Goal: Transaction & Acquisition: Purchase product/service

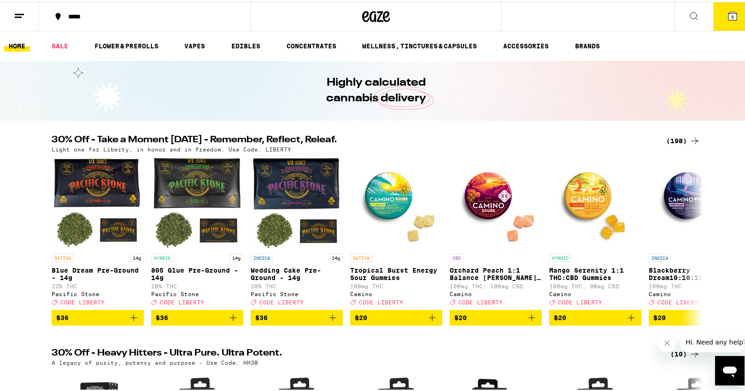
click at [731, 17] on span "5" at bounding box center [732, 15] width 3 height 6
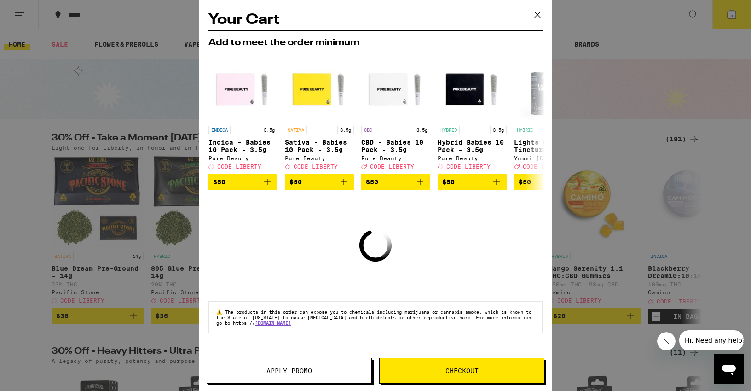
click at [417, 370] on span "Checkout" at bounding box center [462, 370] width 164 height 6
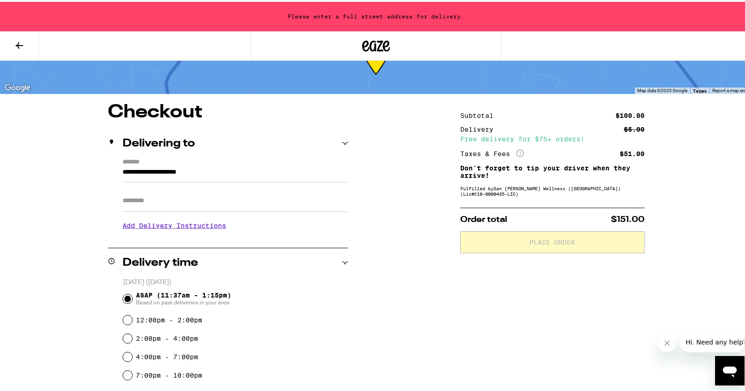
scroll to position [38, 0]
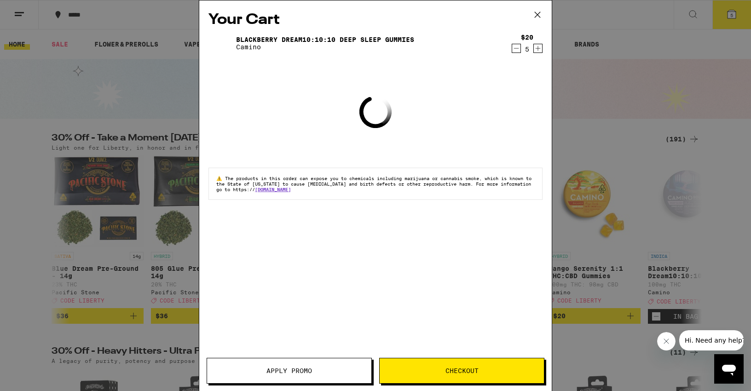
click at [281, 379] on button "Apply Promo" at bounding box center [289, 371] width 165 height 26
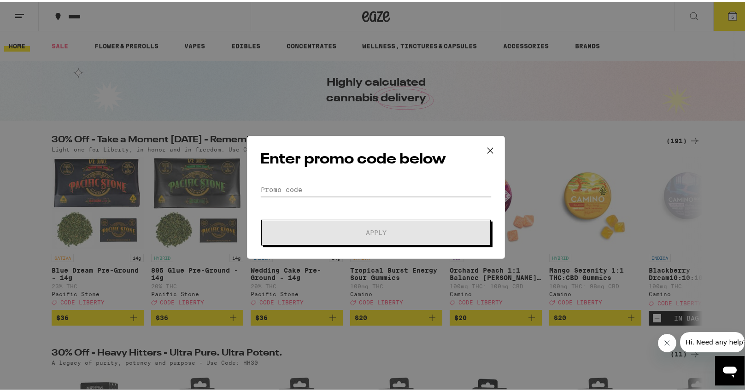
click at [300, 189] on input "Promo Code" at bounding box center [375, 188] width 231 height 14
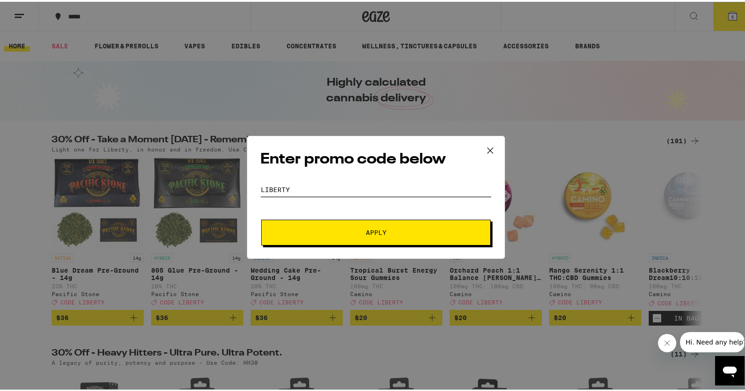
type input "liberty"
click at [396, 226] on button "Apply" at bounding box center [375, 231] width 229 height 26
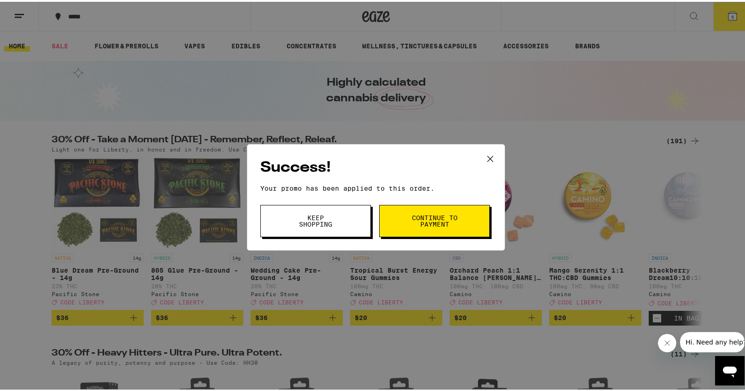
click at [431, 222] on span "Continue to payment" at bounding box center [434, 219] width 47 height 13
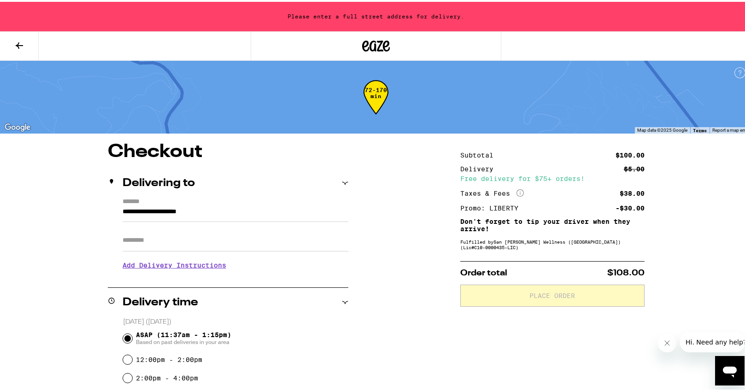
click at [192, 208] on input "**********" at bounding box center [235, 212] width 226 height 16
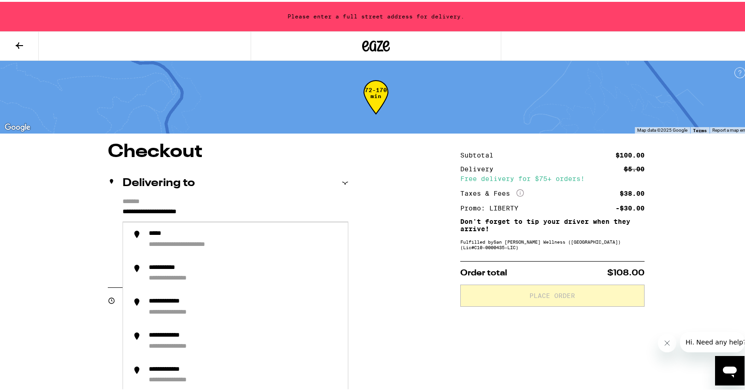
drag, startPoint x: 250, startPoint y: 213, endPoint x: 111, endPoint y: 222, distance: 139.4
click at [111, 222] on div "**********" at bounding box center [228, 235] width 240 height 79
click at [342, 181] on icon at bounding box center [345, 181] width 6 height 6
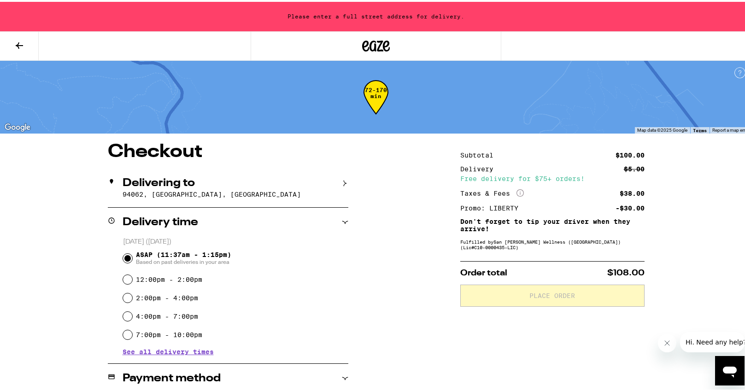
click at [342, 181] on icon at bounding box center [345, 181] width 6 height 6
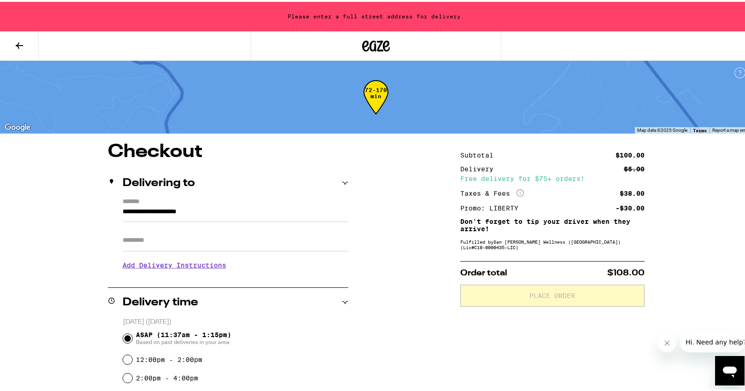
click at [204, 214] on input "**********" at bounding box center [235, 212] width 226 height 16
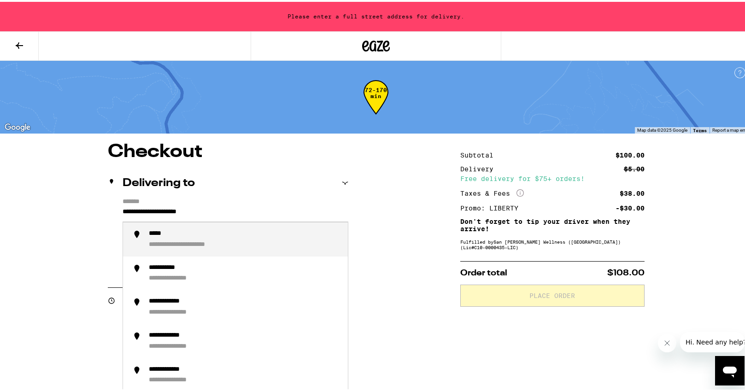
click at [204, 214] on input "**********" at bounding box center [235, 212] width 226 height 16
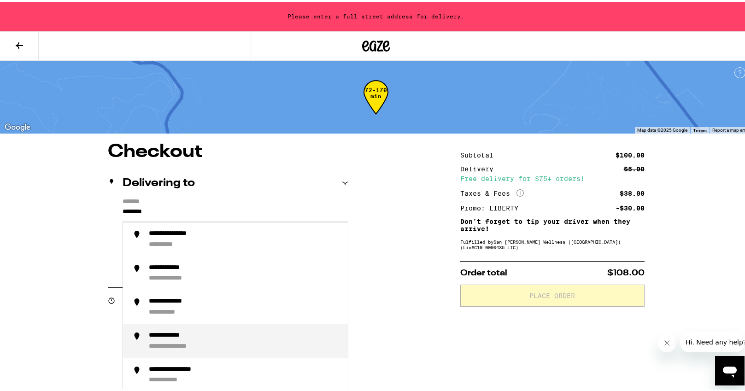
click at [192, 336] on div "**********" at bounding box center [176, 334] width 54 height 8
type input "**********"
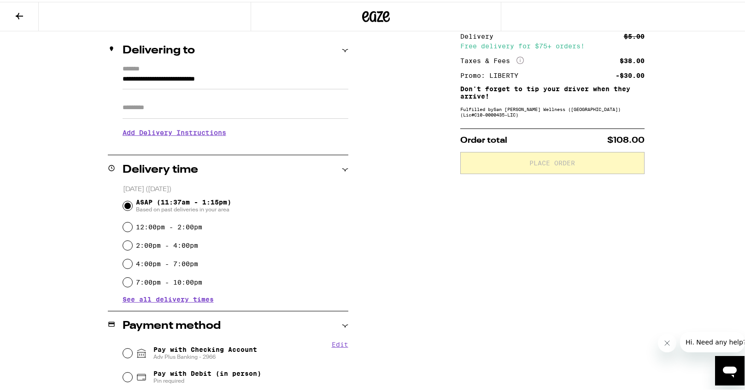
scroll to position [184, 0]
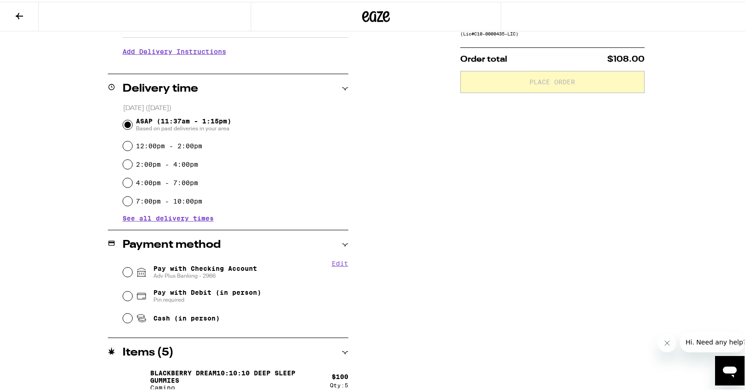
click at [122, 216] on span "See all delivery times" at bounding box center [167, 216] width 91 height 6
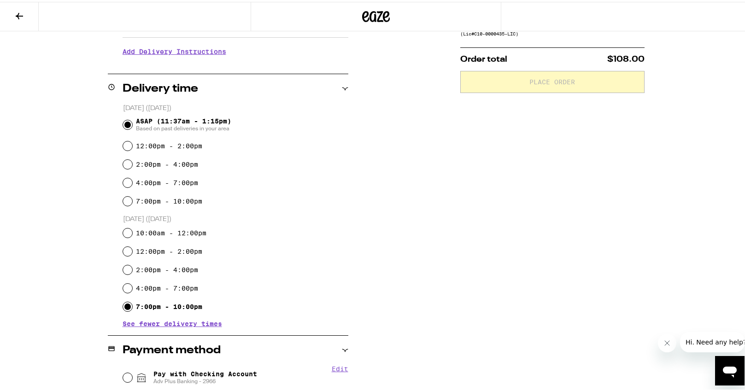
click at [123, 306] on input "7:00pm - 10:00pm" at bounding box center [127, 304] width 9 height 9
radio input "true"
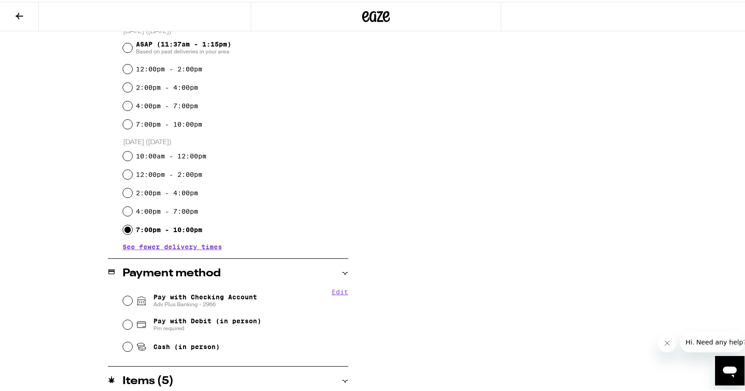
scroll to position [276, 0]
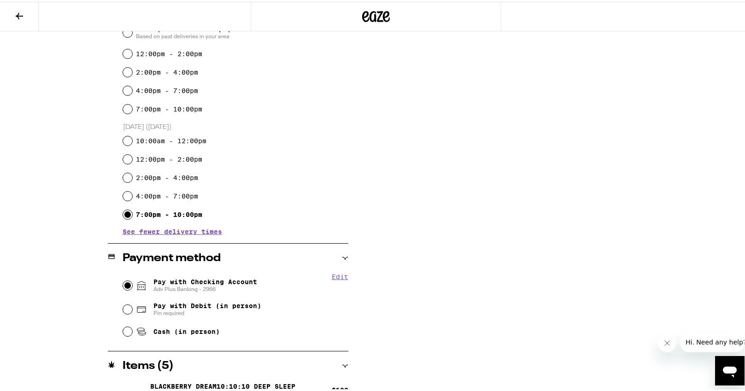
click at [123, 285] on input "Pay with Checking Account Adv Plus Banking - 2966" at bounding box center [127, 283] width 9 height 9
radio input "true"
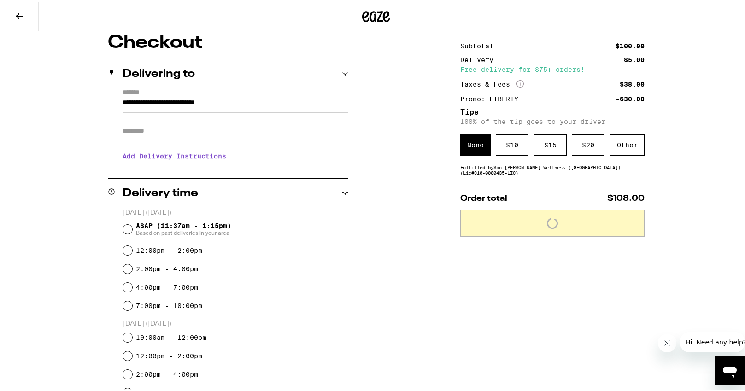
scroll to position [51, 0]
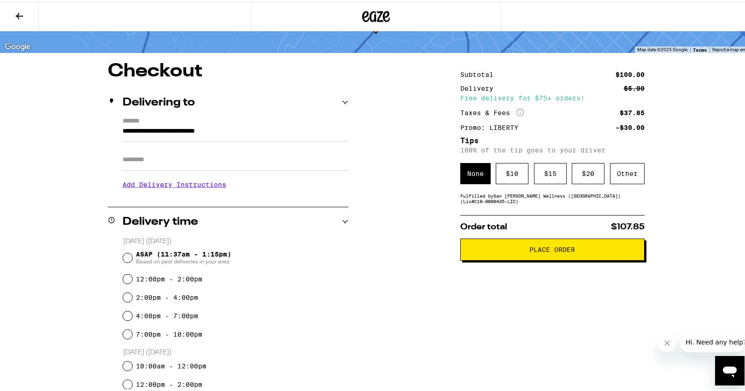
click at [196, 186] on h3 "Add Delivery Instructions" at bounding box center [235, 182] width 226 height 21
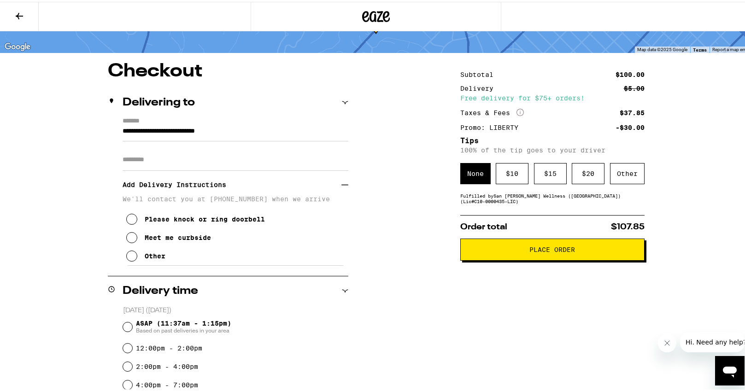
click at [127, 257] on icon at bounding box center [131, 254] width 11 height 11
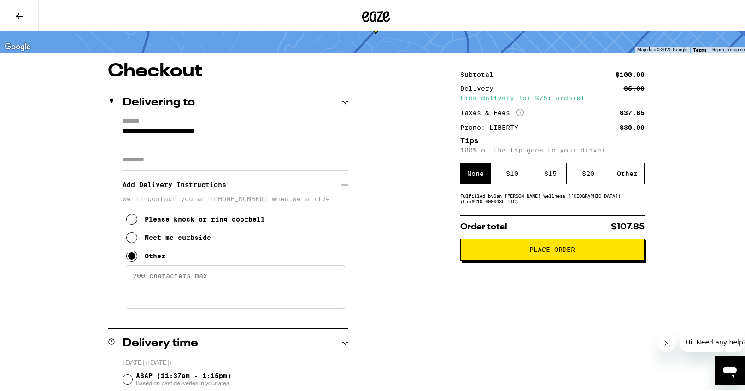
click at [139, 277] on textarea "Enter any other delivery instructions you want driver to know" at bounding box center [235, 284] width 219 height 43
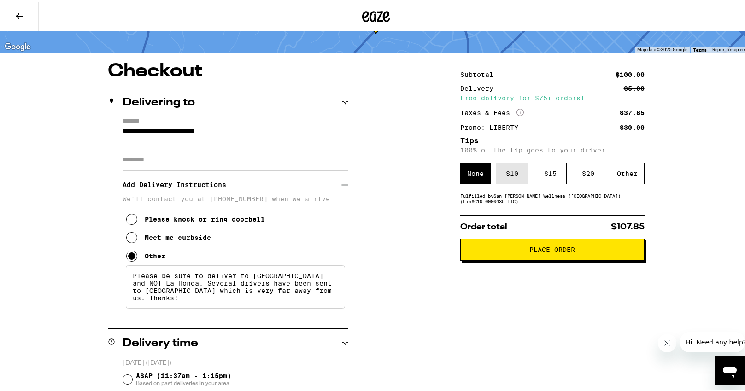
type textarea "Please be sure to deliver to [GEOGRAPHIC_DATA] and NOT La Honda. Several driver…"
click at [505, 180] on div "$ 10" at bounding box center [511, 171] width 33 height 21
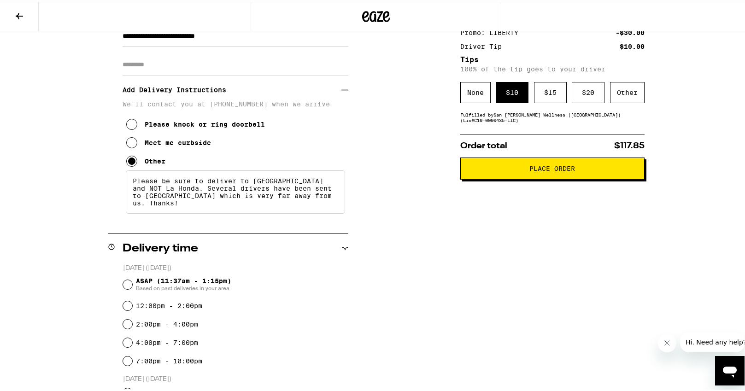
scroll to position [143, 0]
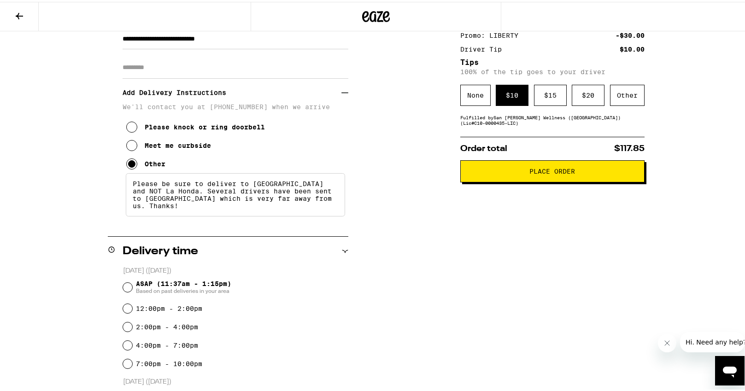
click at [527, 180] on button "Place Order" at bounding box center [552, 169] width 184 height 22
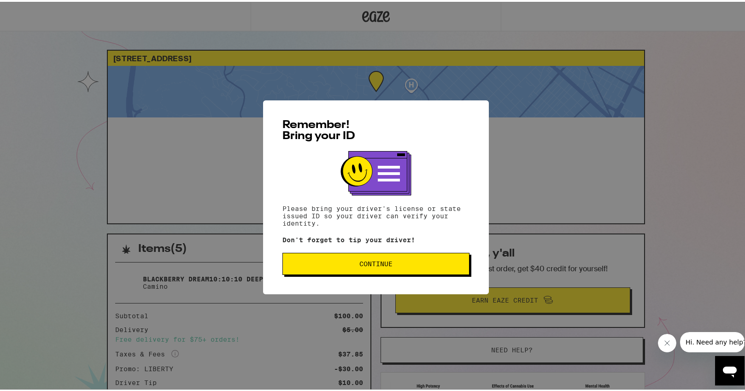
click at [400, 260] on button "Continue" at bounding box center [375, 262] width 187 height 22
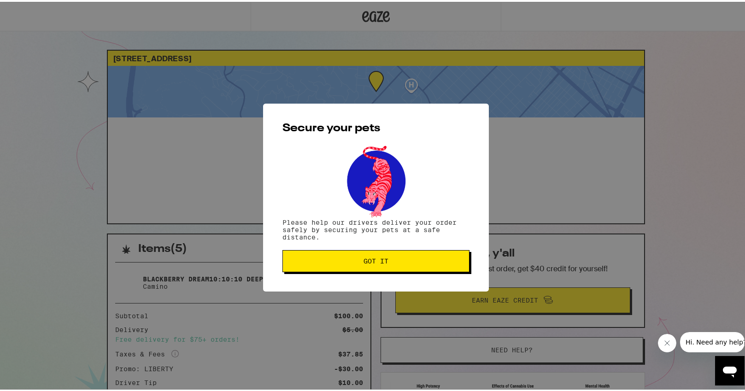
click at [375, 258] on span "Got it" at bounding box center [375, 259] width 25 height 6
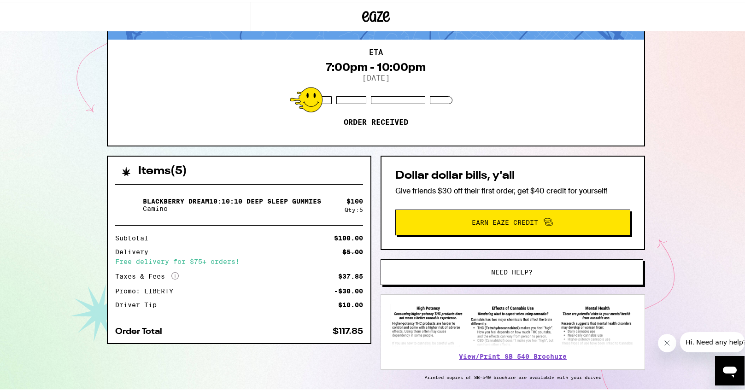
scroll to position [113, 0]
